Goal: Information Seeking & Learning: Learn about a topic

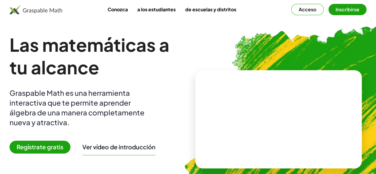
click at [152, 103] on div "Graspable Math es una herramienta interactiva que te permite aprender álgebra d…" at bounding box center [81, 107] width 143 height 39
click at [307, 9] on font "Inscribirse" at bounding box center [347, 9] width 24 height 6
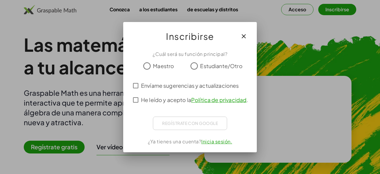
click at [163, 67] on font "Maestro" at bounding box center [163, 65] width 21 height 7
click at [160, 97] on font "He leído y acepto la" at bounding box center [166, 99] width 50 height 7
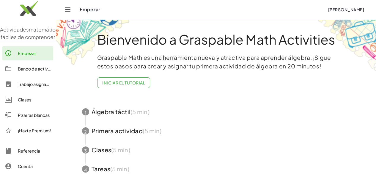
click at [92, 10] on div "Empezar" at bounding box center [201, 10] width 243 height 6
click at [233, 118] on span "button" at bounding box center [216, 111] width 282 height 19
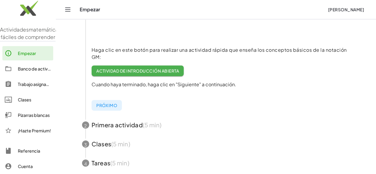
scroll to position [157, 0]
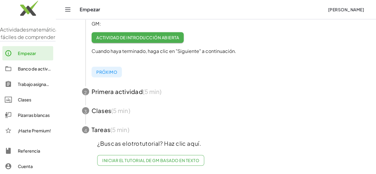
click at [95, 127] on span "button" at bounding box center [216, 129] width 282 height 19
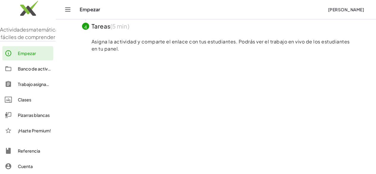
scroll to position [124, 0]
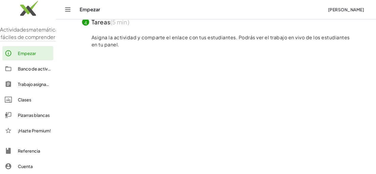
click at [68, 97] on div "Bienvenido a Graspable Math Activities Graspable Math es una herramienta nueva …" at bounding box center [215, 104] width 297 height 418
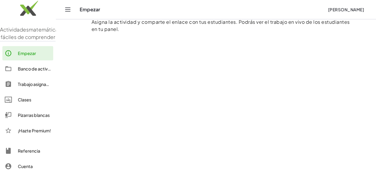
scroll to position [148, 0]
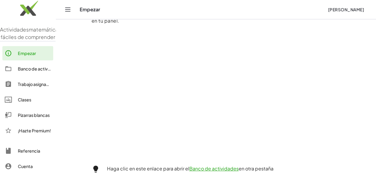
click at [78, 96] on div "Asigna la actividad y comparte el enlace con tus estudiantes. Podrás ver el tra…" at bounding box center [216, 131] width 282 height 246
click at [65, 88] on main "Bienvenido a Graspable Math Activities Graspable Math es una herramienta nueva …" at bounding box center [216, 70] width 320 height 437
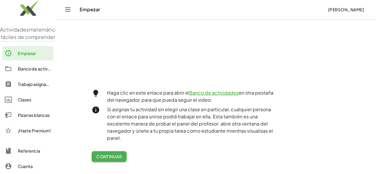
scroll to position [267, 0]
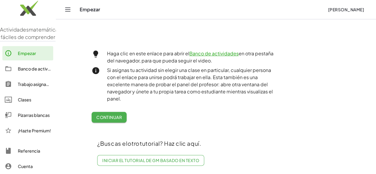
click at [99, 119] on div "Asigna la actividad y comparte el enlace con tus estudiantes. Podrás ver el tra…" at bounding box center [220, 11] width 258 height 232
click at [107, 116] on button "Continuar" at bounding box center [108, 117] width 35 height 11
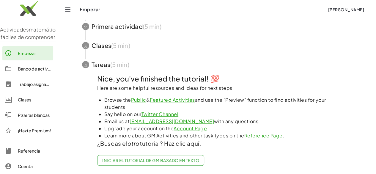
scroll to position [116, 0]
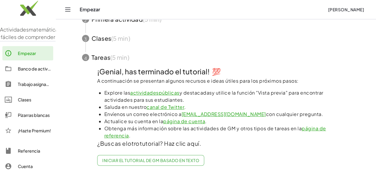
click at [115, 158] on font "Iniciar el tutorial de GM basado en texto" at bounding box center [150, 159] width 97 height 5
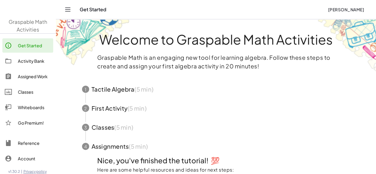
scroll to position [86, 0]
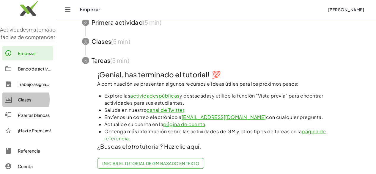
click at [34, 102] on link "Clases" at bounding box center [27, 99] width 51 height 14
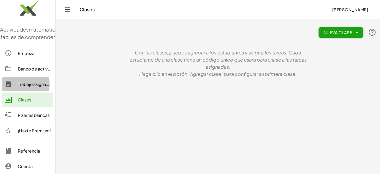
click at [29, 87] on font "Trabajo asignado" at bounding box center [35, 83] width 34 height 5
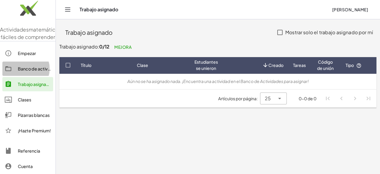
click at [30, 71] on font "Banco de actividades" at bounding box center [40, 68] width 44 height 5
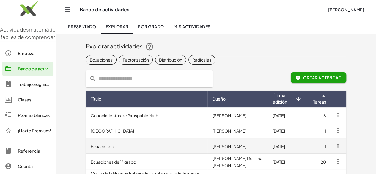
click at [91, 145] on font "Ecuaciones" at bounding box center [102, 145] width 23 height 5
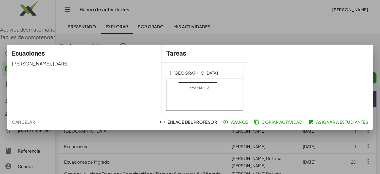
click at [205, 88] on div at bounding box center [204, 101] width 75 height 43
click at [307, 31] on div at bounding box center [190, 87] width 380 height 174
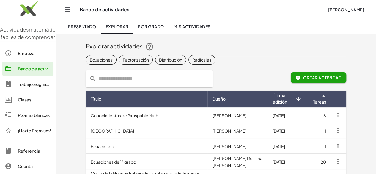
click at [307, 31] on div "Presentado Explorar Por grado Mis actividades" at bounding box center [216, 26] width 306 height 14
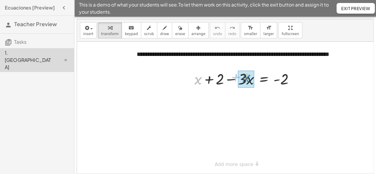
drag, startPoint x: 198, startPoint y: 80, endPoint x: 247, endPoint y: 78, distance: 48.8
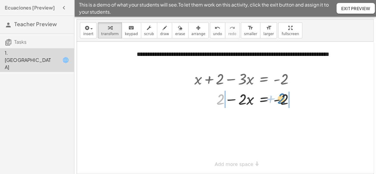
drag, startPoint x: 219, startPoint y: 100, endPoint x: 281, endPoint y: 99, distance: 61.5
click at [281, 99] on div at bounding box center [246, 99] width 110 height 20
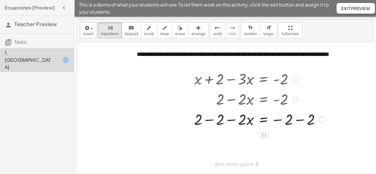
click at [321, 119] on div at bounding box center [322, 119] width 7 height 7
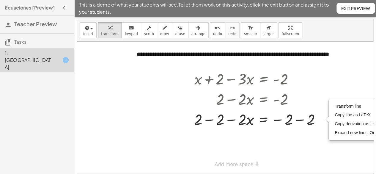
click at [290, 140] on div at bounding box center [232, 107] width 310 height 131
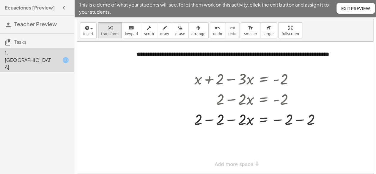
click at [290, 140] on div at bounding box center [232, 107] width 310 height 131
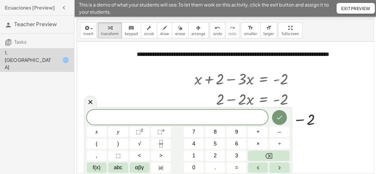
click at [305, 137] on div at bounding box center [232, 107] width 310 height 131
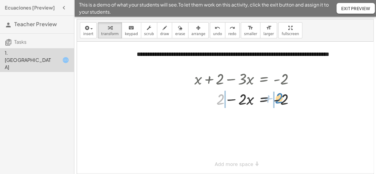
drag, startPoint x: 220, startPoint y: 98, endPoint x: 279, endPoint y: 97, distance: 58.5
click at [279, 97] on div at bounding box center [246, 99] width 110 height 20
drag, startPoint x: 218, startPoint y: 100, endPoint x: 289, endPoint y: 99, distance: 71.0
click at [289, 99] on div at bounding box center [246, 99] width 110 height 20
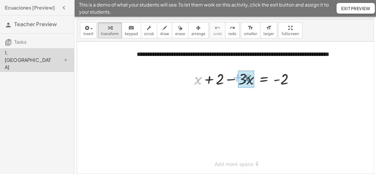
drag, startPoint x: 198, startPoint y: 83, endPoint x: 247, endPoint y: 81, distance: 49.3
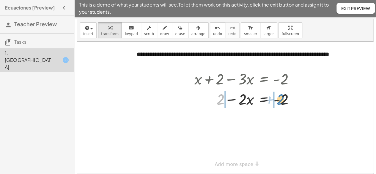
drag, startPoint x: 220, startPoint y: 96, endPoint x: 280, endPoint y: 96, distance: 60.0
click at [280, 96] on div at bounding box center [246, 99] width 110 height 20
drag, startPoint x: 243, startPoint y: 99, endPoint x: 286, endPoint y: 99, distance: 42.5
click at [286, 99] on div at bounding box center [246, 99] width 110 height 20
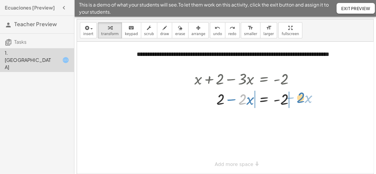
drag, startPoint x: 243, startPoint y: 99, endPoint x: 301, endPoint y: 97, distance: 58.2
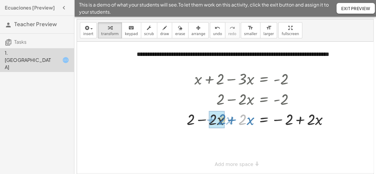
drag, startPoint x: 242, startPoint y: 120, endPoint x: 222, endPoint y: 120, distance: 20.5
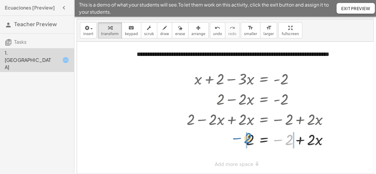
drag, startPoint x: 285, startPoint y: 142, endPoint x: 244, endPoint y: 140, distance: 41.0
click at [244, 140] on div at bounding box center [260, 139] width 152 height 20
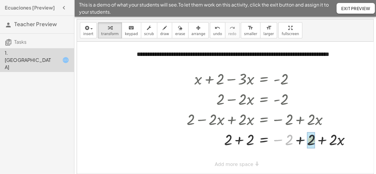
drag, startPoint x: 285, startPoint y: 142, endPoint x: 308, endPoint y: 142, distance: 22.6
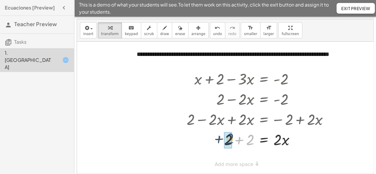
drag, startPoint x: 252, startPoint y: 142, endPoint x: 232, endPoint y: 141, distance: 20.8
drag, startPoint x: 275, startPoint y: 140, endPoint x: 249, endPoint y: 146, distance: 26.9
click at [249, 146] on div at bounding box center [260, 139] width 152 height 20
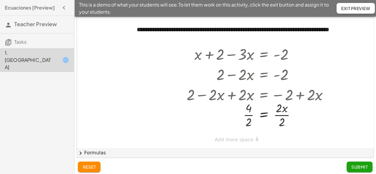
scroll to position [27, 0]
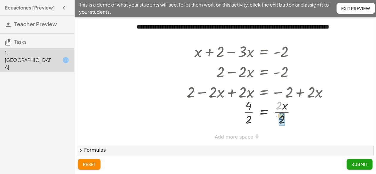
drag, startPoint x: 278, startPoint y: 105, endPoint x: 281, endPoint y: 116, distance: 10.7
drag, startPoint x: 248, startPoint y: 119, endPoint x: 248, endPoint y: 108, distance: 11.3
click at [364, 161] on span "Submit" at bounding box center [359, 163] width 16 height 5
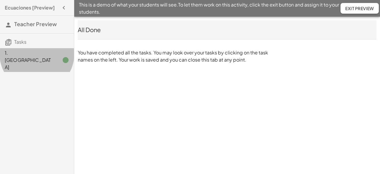
click at [38, 57] on div "1. [GEOGRAPHIC_DATA]" at bounding box center [29, 59] width 48 height 21
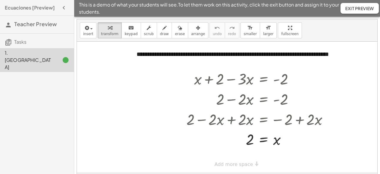
click at [29, 40] on h3 "Tasks" at bounding box center [37, 40] width 74 height 12
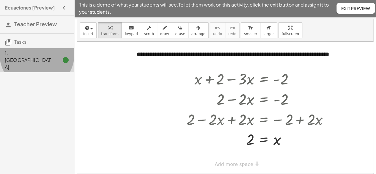
click at [28, 53] on div "1. [GEOGRAPHIC_DATA]" at bounding box center [29, 59] width 48 height 21
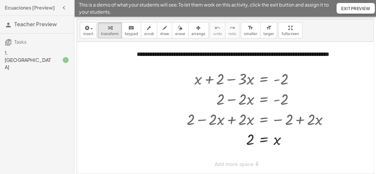
click at [32, 44] on h3 "Tasks" at bounding box center [37, 40] width 74 height 12
click at [15, 38] on h3 "Tasks" at bounding box center [37, 40] width 74 height 12
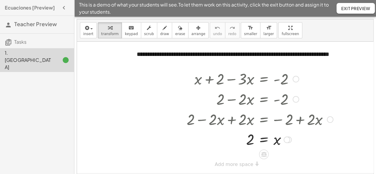
click at [239, 127] on div at bounding box center [260, 119] width 152 height 20
click at [64, 7] on icon "button" at bounding box center [63, 7] width 7 height 7
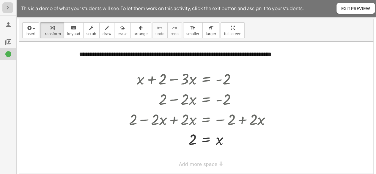
click at [8, 8] on icon "button" at bounding box center [7, 7] width 7 height 7
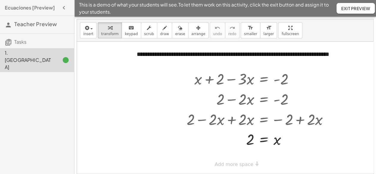
click at [353, 2] on div "This is a demo of what your students will see. To let them work on this activit…" at bounding box center [224, 8] width 301 height 17
click at [355, 12] on button "Exit Preview" at bounding box center [355, 8] width 38 height 11
